Goal: Find specific page/section: Find specific page/section

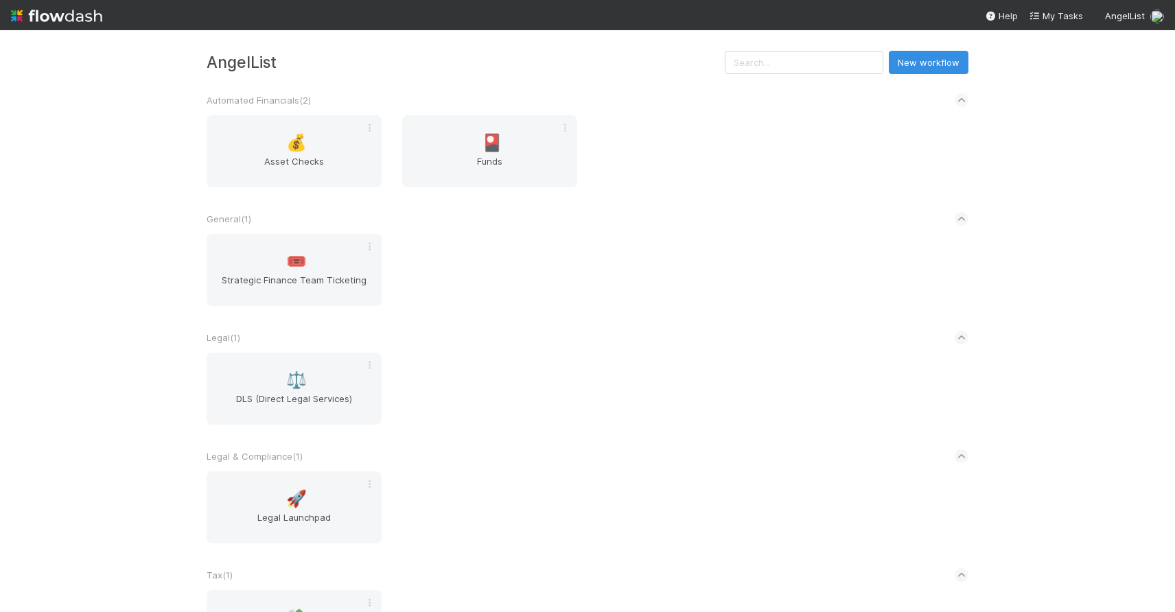
scroll to position [15, 0]
click at [493, 145] on div "🎴 Funds" at bounding box center [489, 149] width 175 height 72
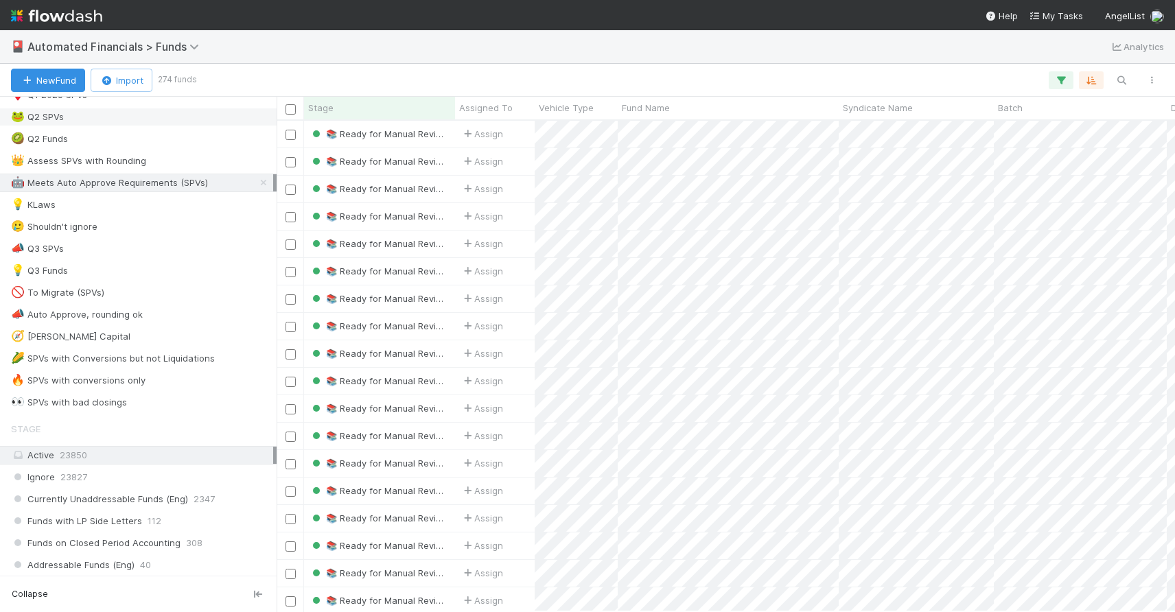
scroll to position [788, 0]
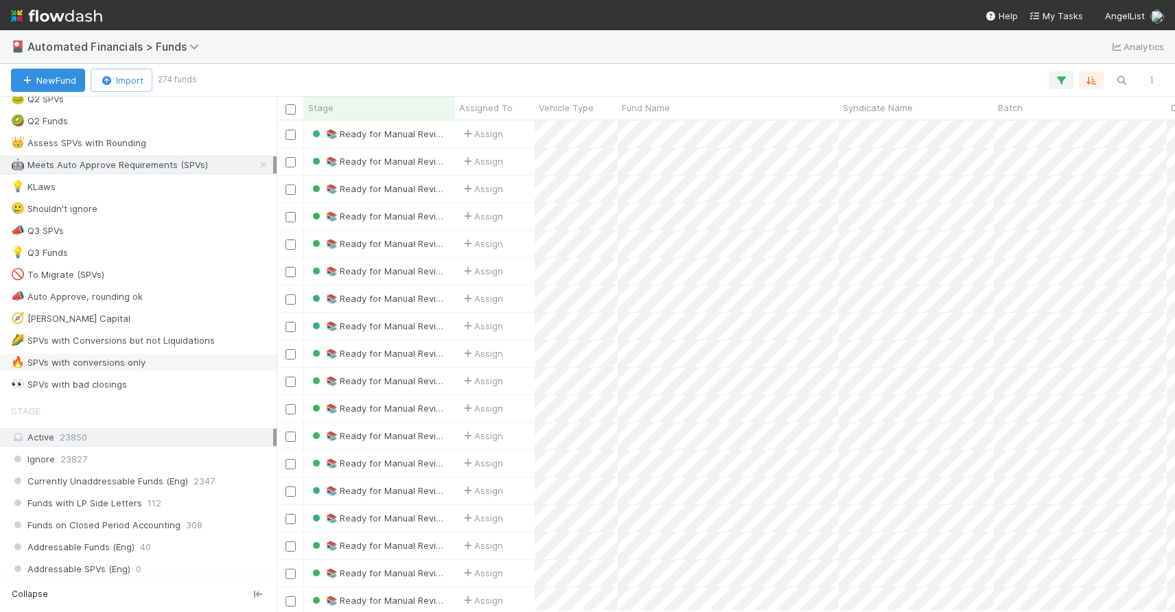
click at [171, 364] on div "🔥 SPVs with conversions only" at bounding box center [142, 362] width 262 height 17
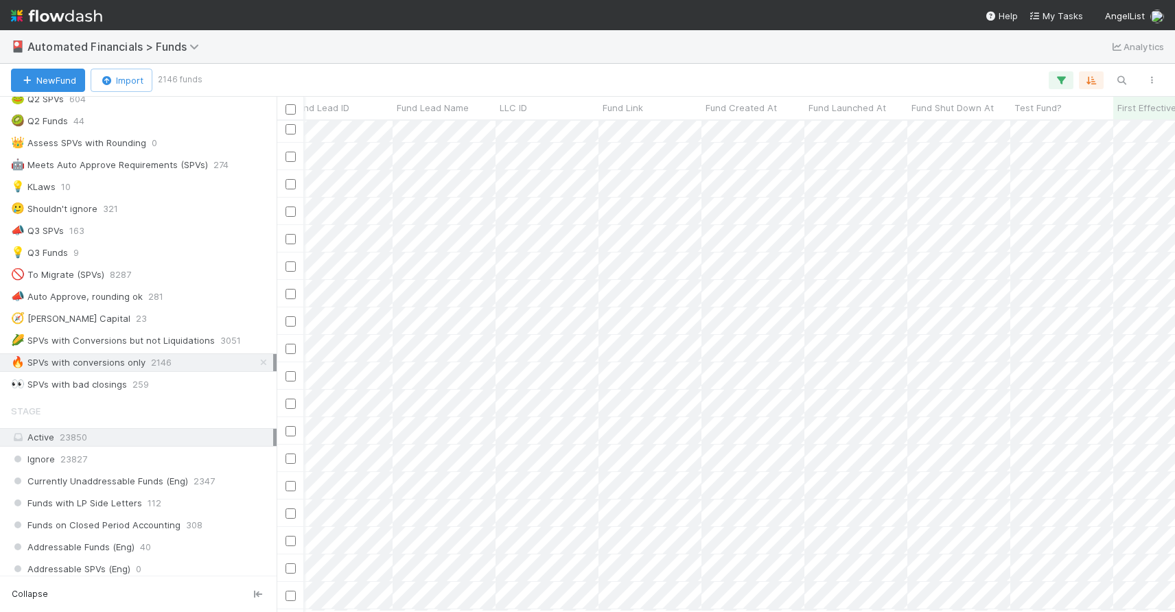
scroll to position [5, 1869]
click at [1061, 80] on icon "button" at bounding box center [1061, 80] width 14 height 12
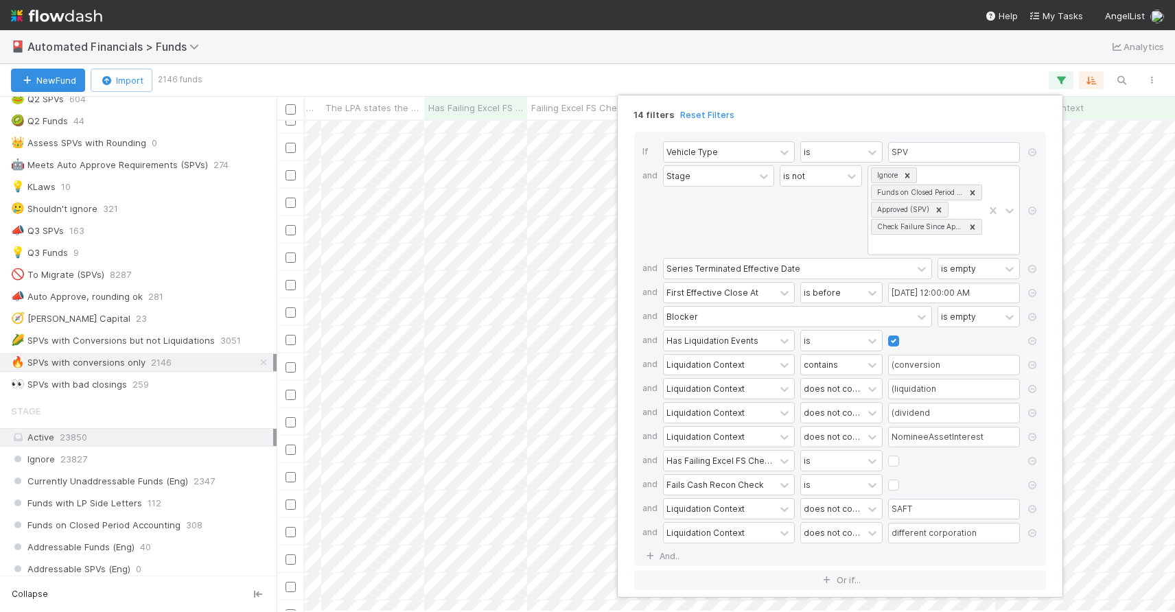
click at [725, 84] on div "14 filters Reset Filters If Vehicle Type is SPV and Stage is not Ignore Funds o…" at bounding box center [587, 306] width 1175 height 612
